Goal: Transaction & Acquisition: Purchase product/service

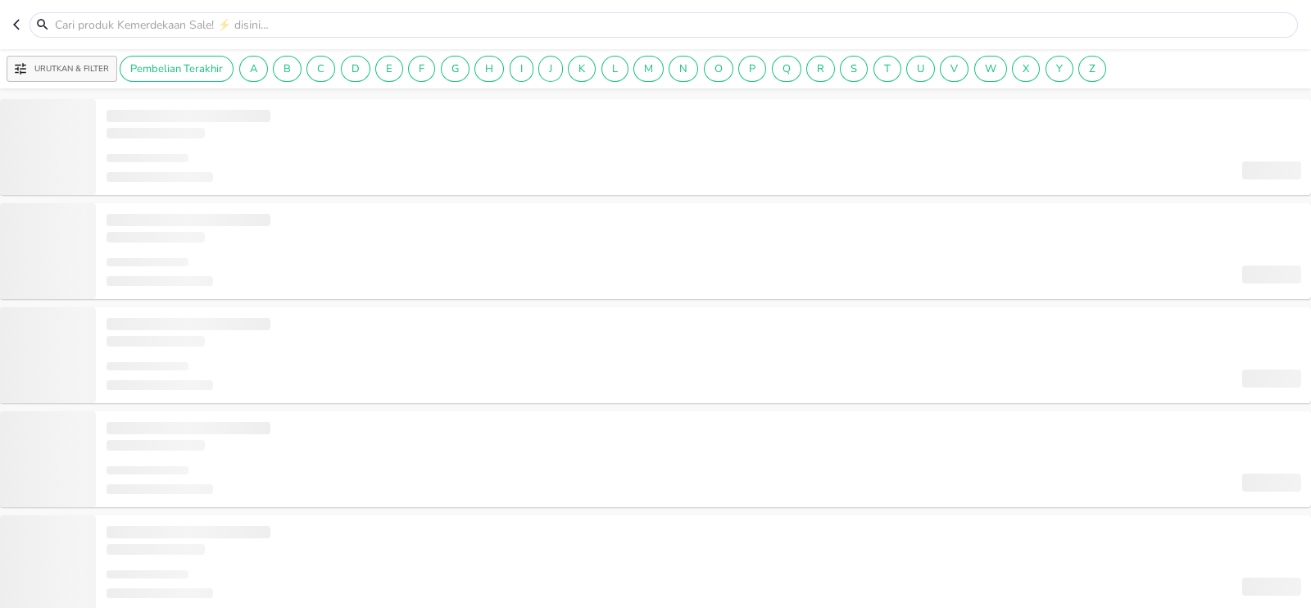
click at [19, 26] on icon "button" at bounding box center [19, 24] width 13 height 13
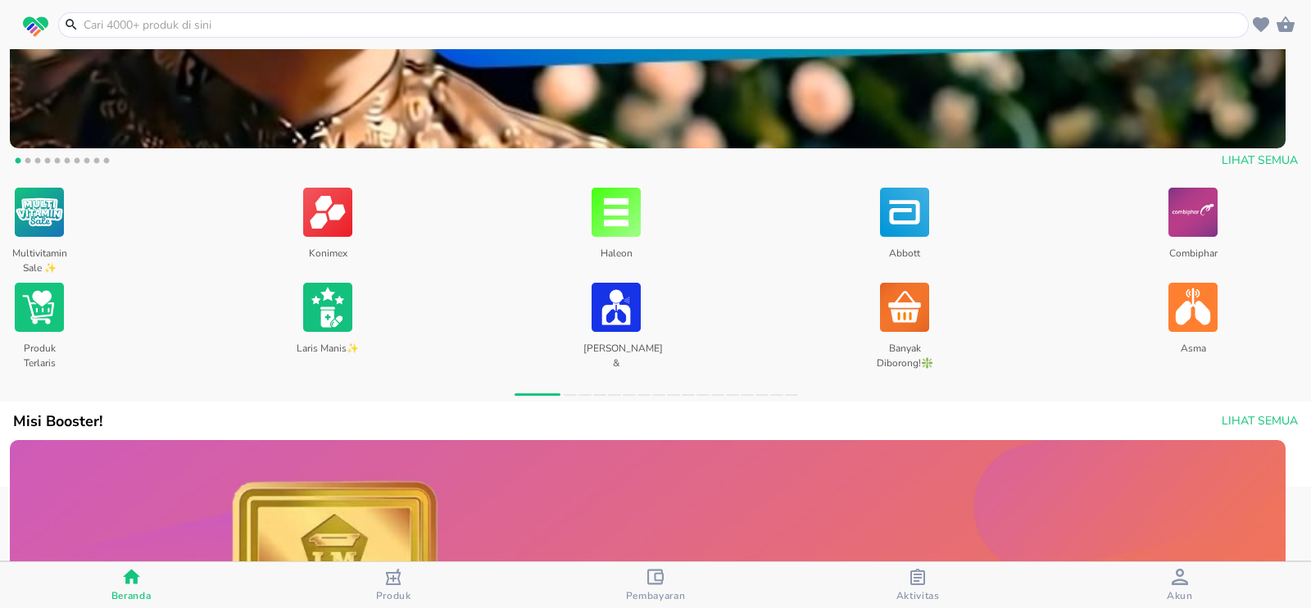
scroll to position [615, 0]
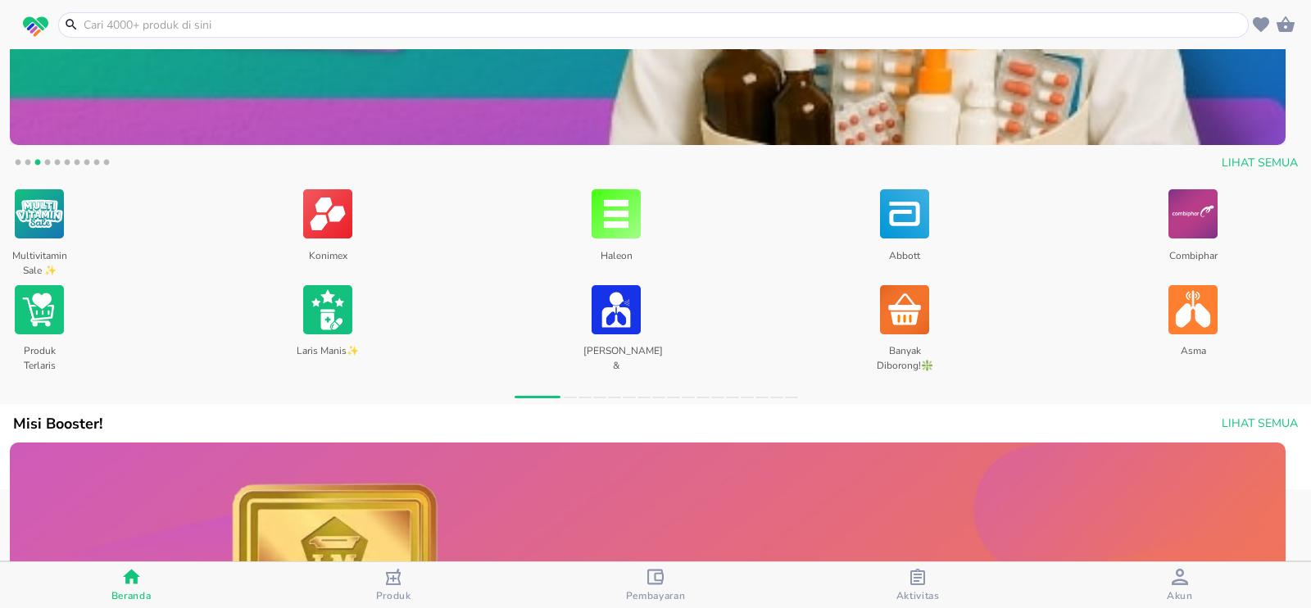
click at [238, 18] on input "text" at bounding box center [663, 24] width 1163 height 17
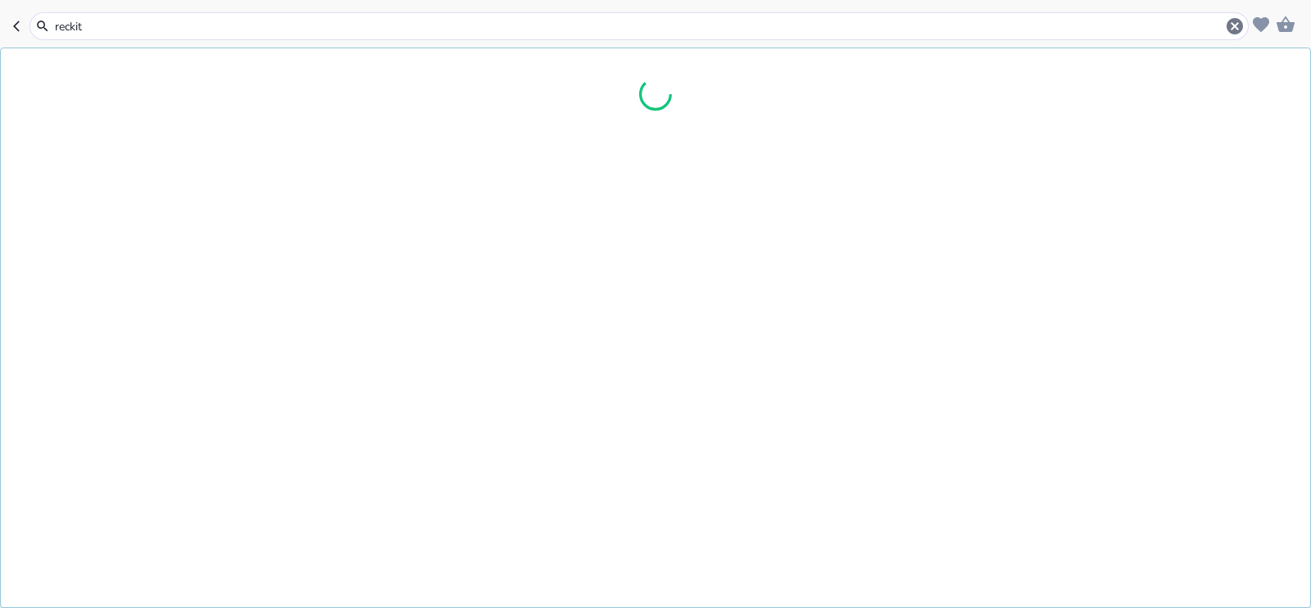
type input "reckitt"
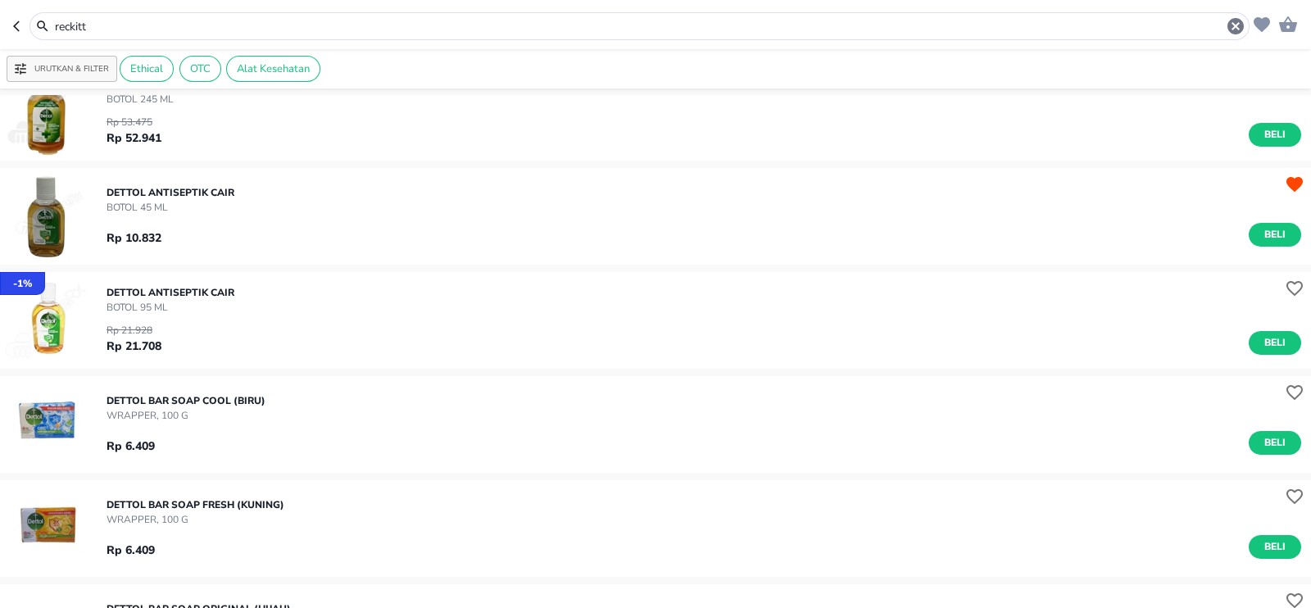
scroll to position [2970, 0]
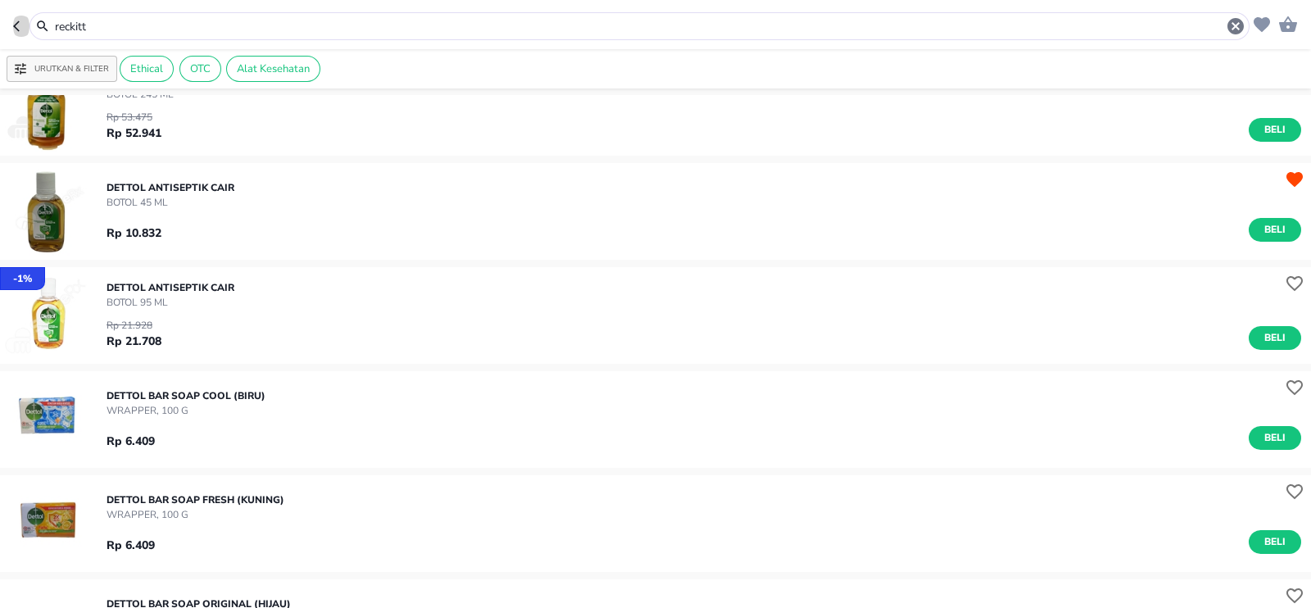
click at [22, 29] on icon "button" at bounding box center [19, 26] width 13 height 13
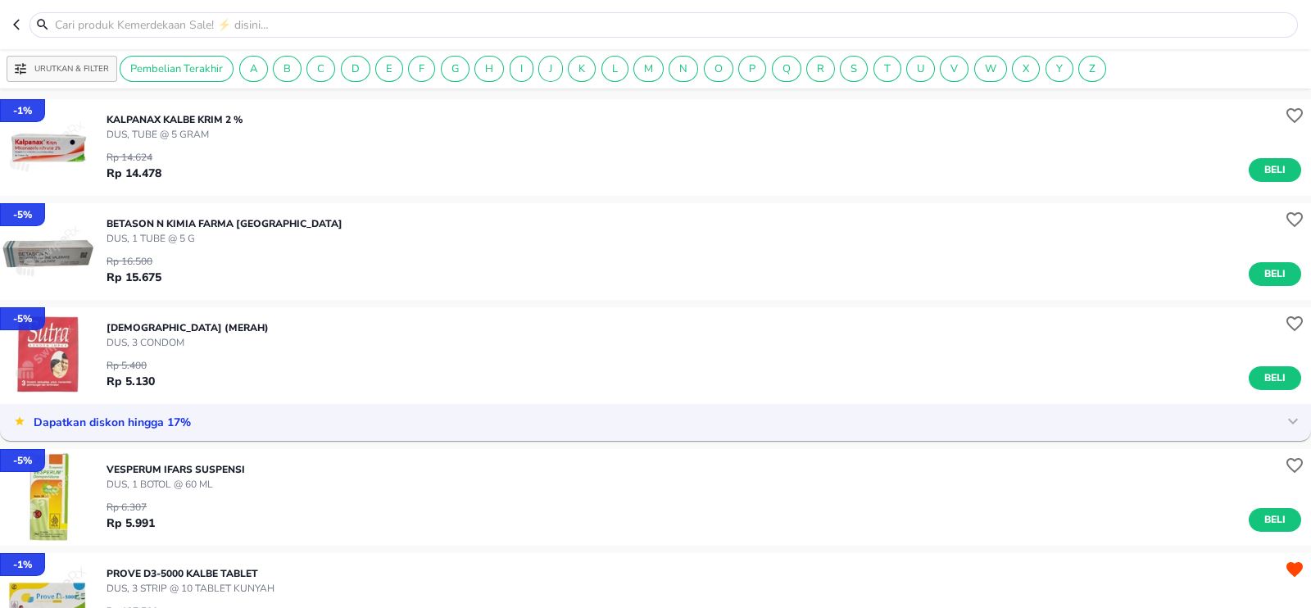
click at [13, 19] on icon "button" at bounding box center [19, 24] width 13 height 13
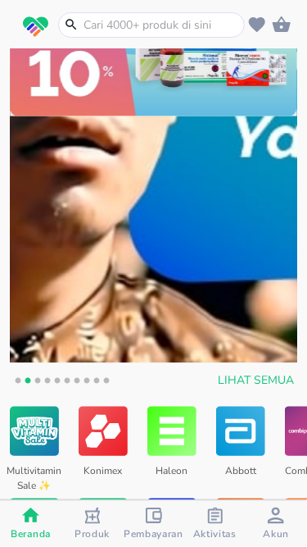
scroll to position [397, 0]
click at [66, 387] on button "6" at bounding box center [67, 382] width 16 height 16
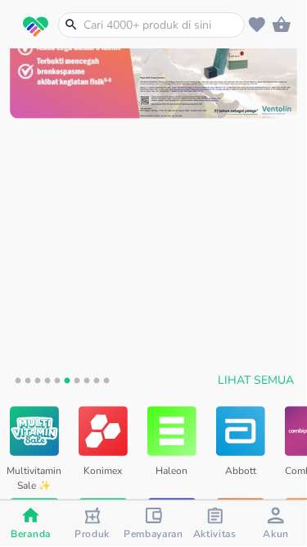
click at [48, 426] on img at bounding box center [34, 431] width 49 height 55
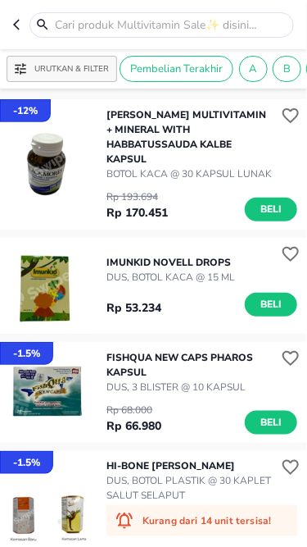
click at [18, 25] on icon "button" at bounding box center [19, 24] width 13 height 13
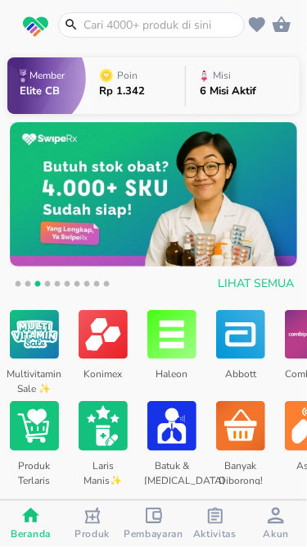
click at [80, 283] on button "8" at bounding box center [87, 286] width 16 height 16
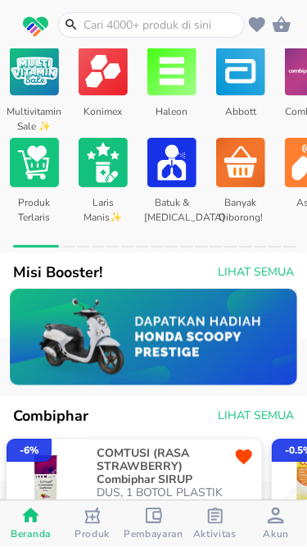
scroll to position [264, 0]
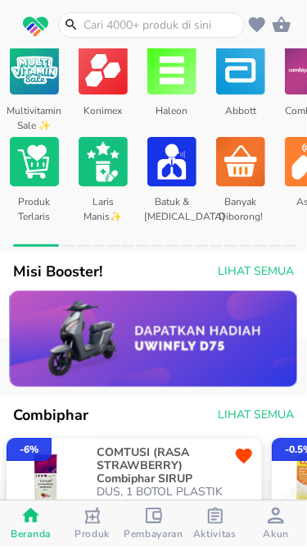
click at [129, 21] on input "text" at bounding box center [161, 24] width 159 height 17
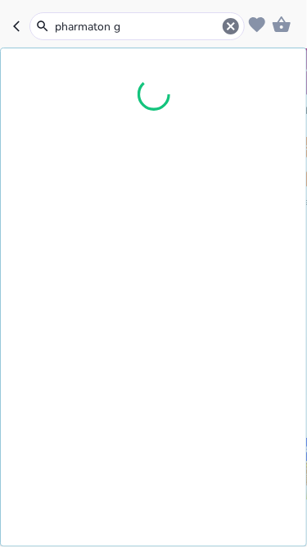
type input "pharmaton go"
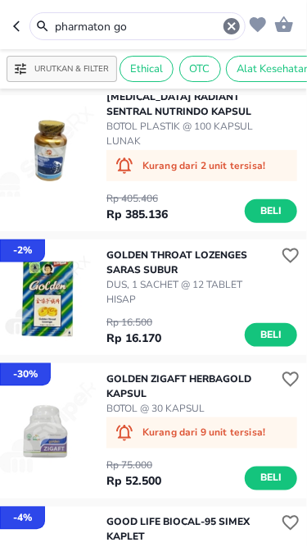
scroll to position [1452, 0]
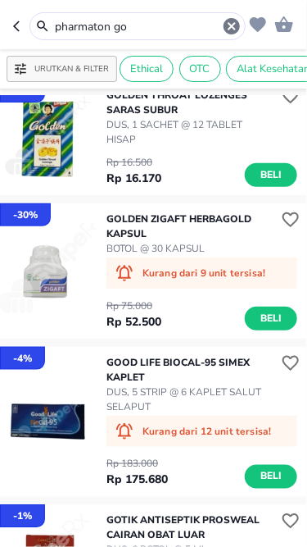
click at [19, 33] on button "button" at bounding box center [21, 26] width 16 height 28
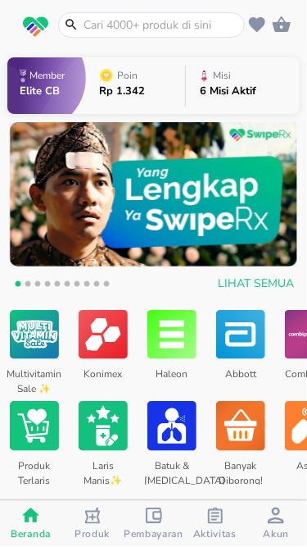
click at [257, 284] on span "Lihat Semua" at bounding box center [256, 284] width 76 height 20
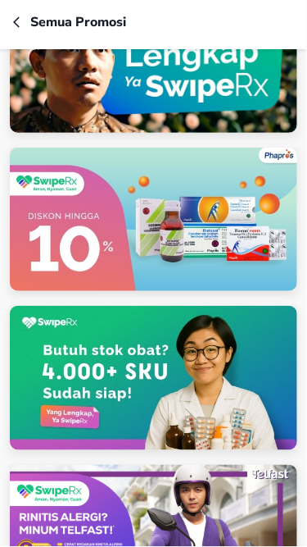
scroll to position [76, 0]
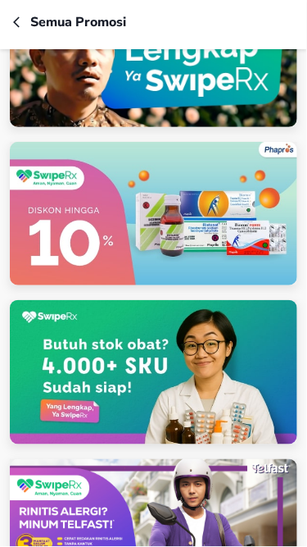
click at [174, 179] on img at bounding box center [154, 214] width 288 height 144
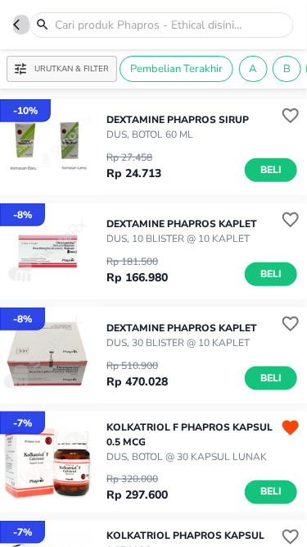
click at [23, 26] on icon "button" at bounding box center [19, 24] width 13 height 13
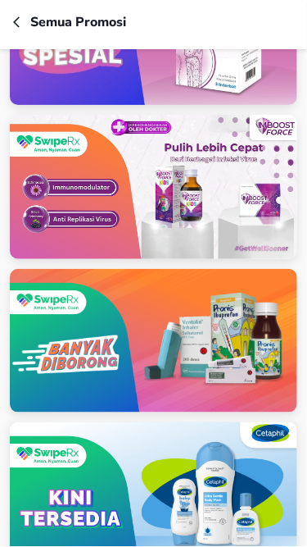
scroll to position [3277, 0]
